Goal: Navigation & Orientation: Find specific page/section

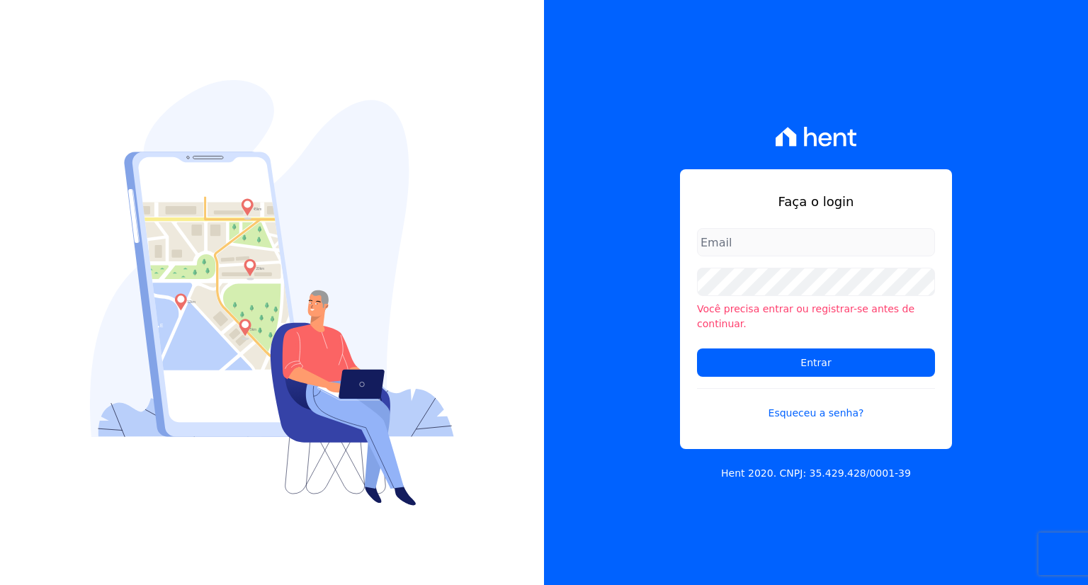
click at [768, 246] on input "email" at bounding box center [816, 242] width 238 height 28
type input "marla@apiceincorporadora.com.br"
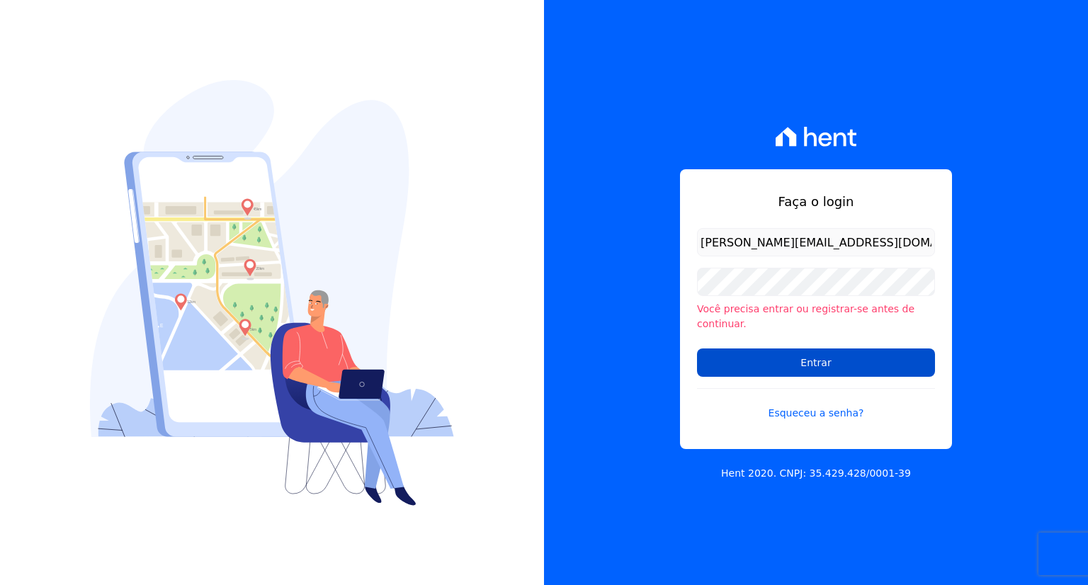
click at [735, 365] on input "Entrar" at bounding box center [816, 362] width 238 height 28
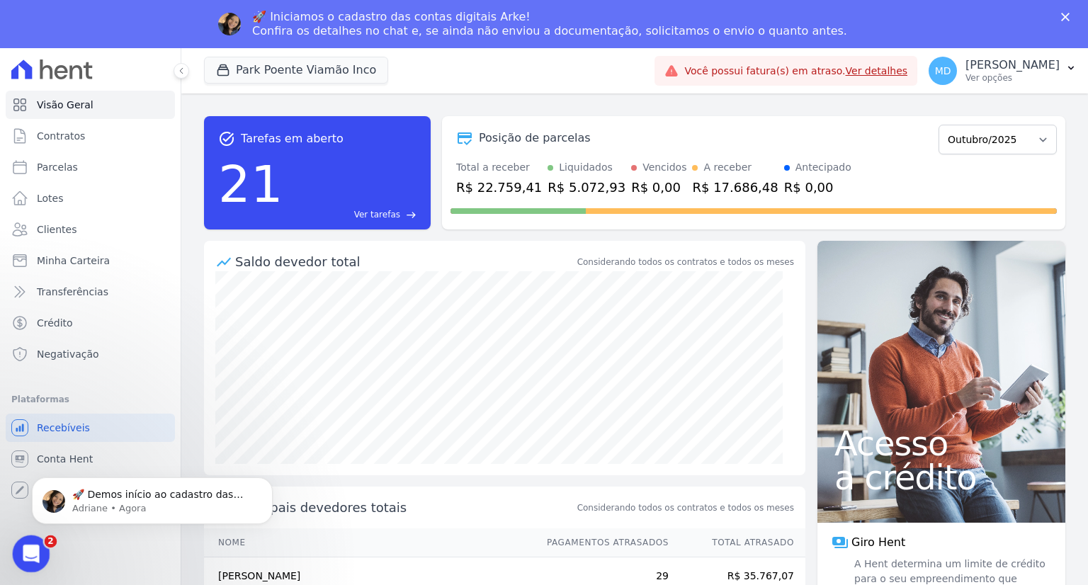
click at [29, 546] on icon "Abertura do Messenger da Intercom" at bounding box center [29, 551] width 10 height 11
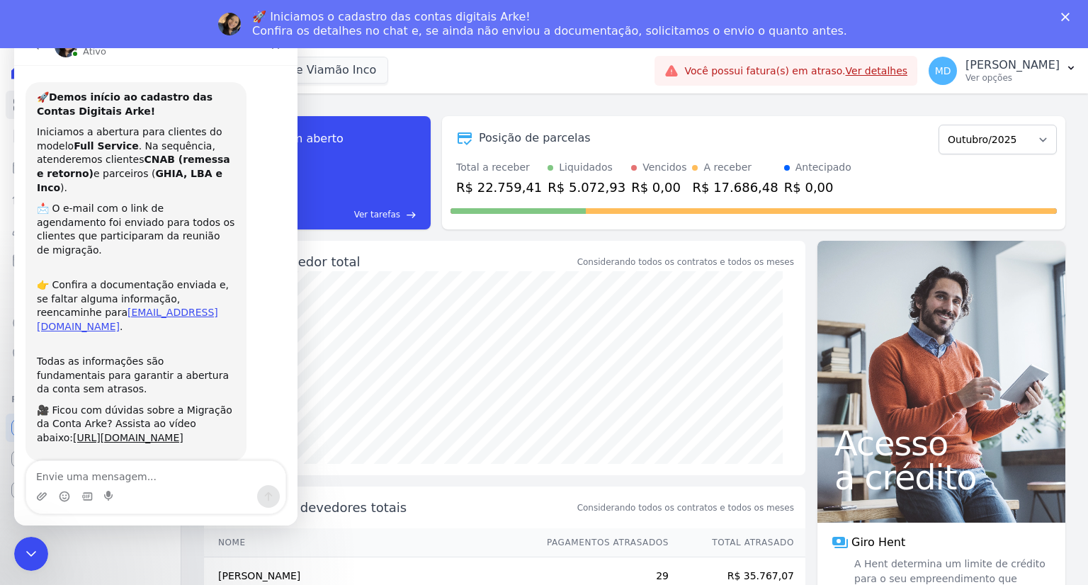
click at [402, 78] on div "Park Poente Viamão Inco Apice Incorporadora [GEOGRAPHIC_DATA] - Juros de Obra […" at bounding box center [426, 70] width 445 height 47
click at [1065, 18] on polygon "Fechar" at bounding box center [1065, 17] width 8 height 8
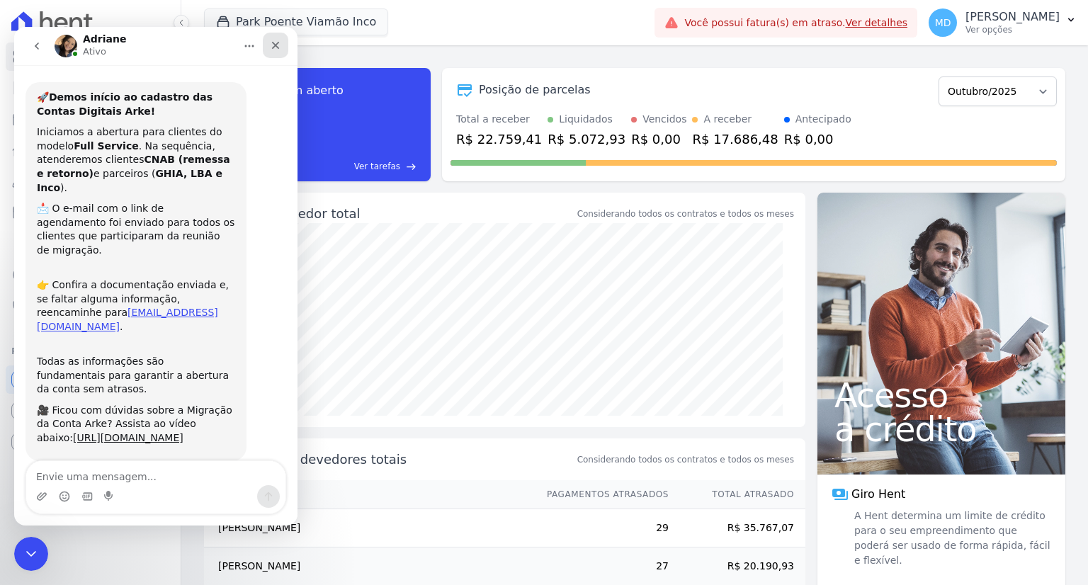
click at [279, 47] on icon "Fechar" at bounding box center [275, 45] width 11 height 11
